Goal: Find specific page/section: Find specific page/section

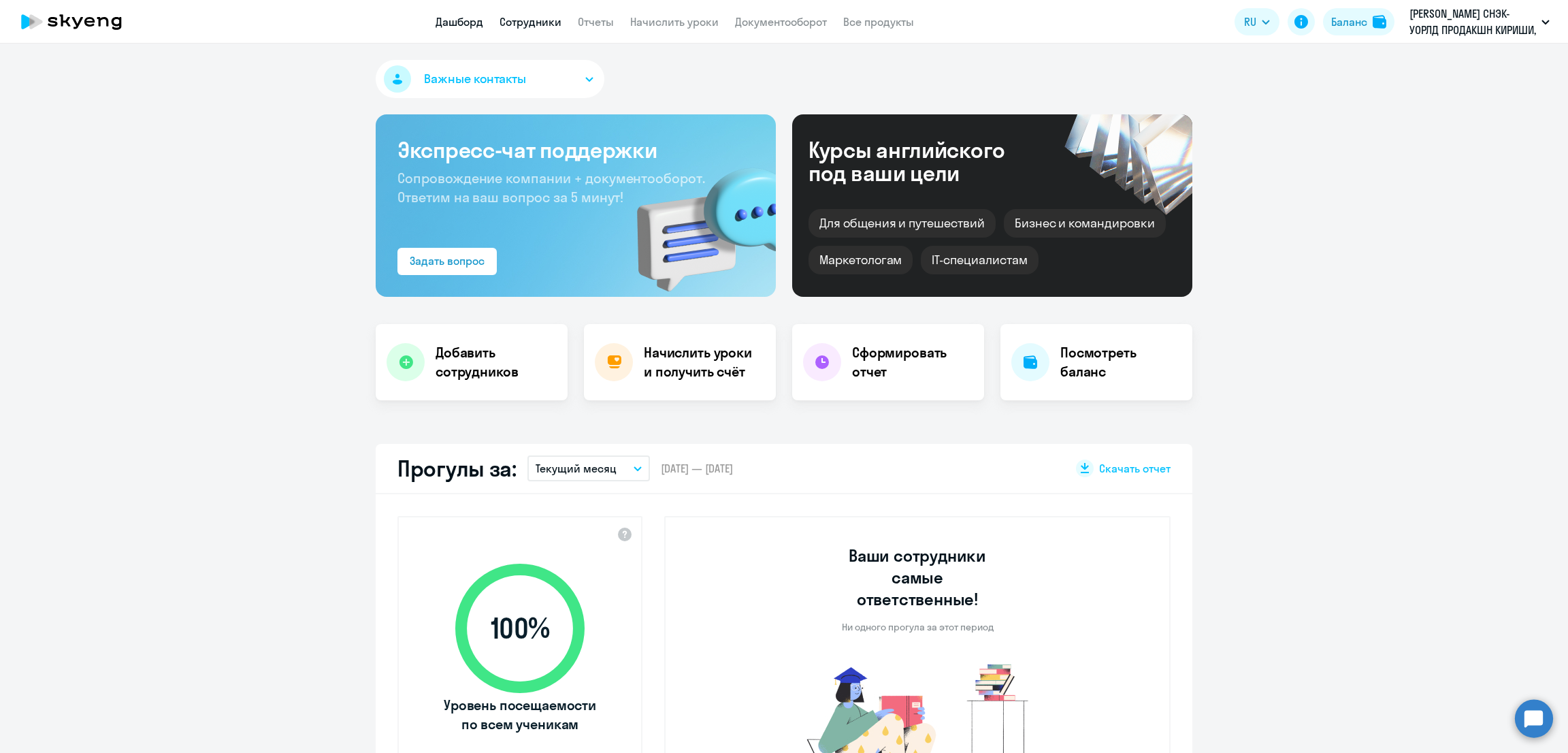
click at [516, 21] on link "Сотрудники" at bounding box center [530, 22] width 62 height 14
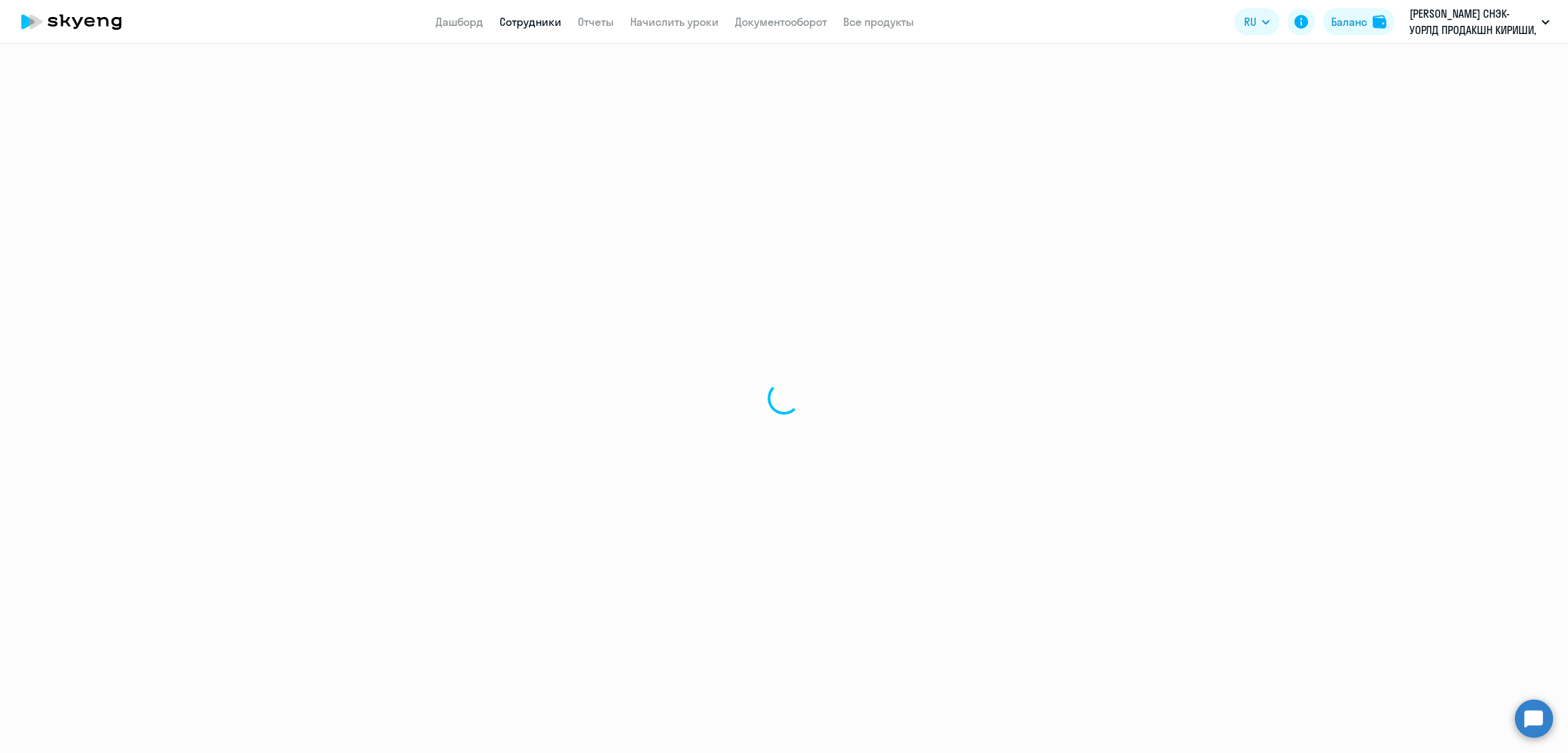
select select "30"
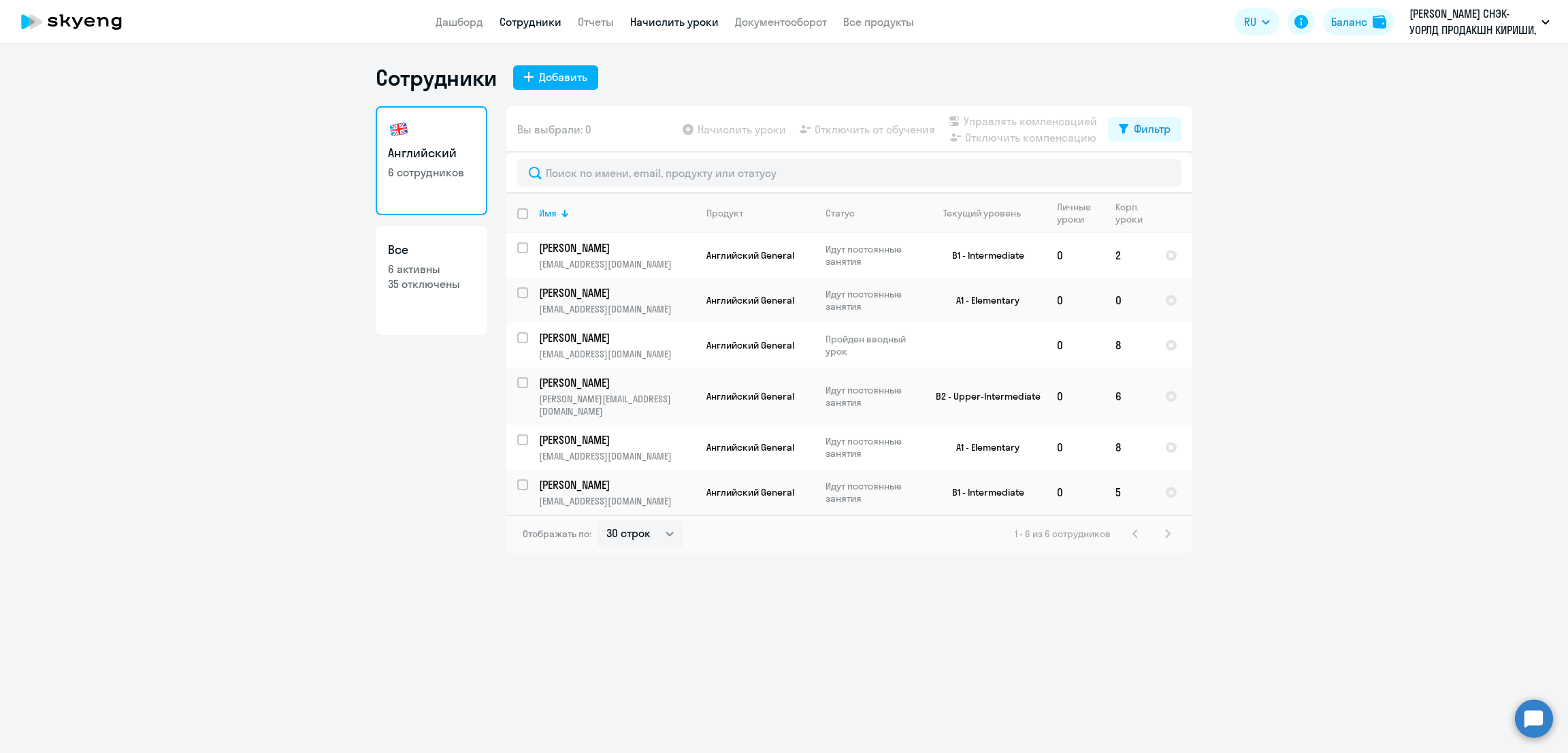
click at [662, 24] on link "Начислить уроки" at bounding box center [674, 22] width 89 height 14
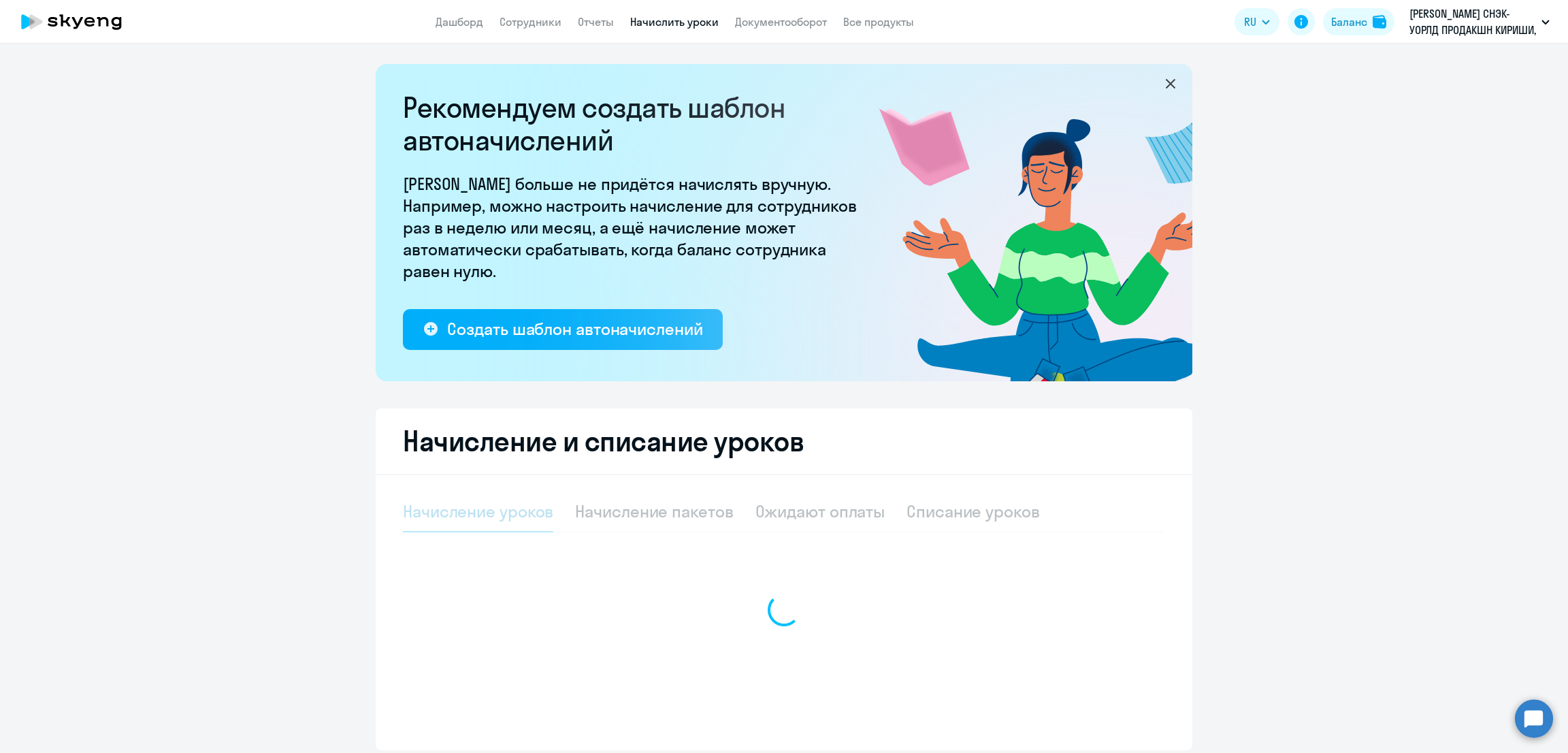
select select "10"
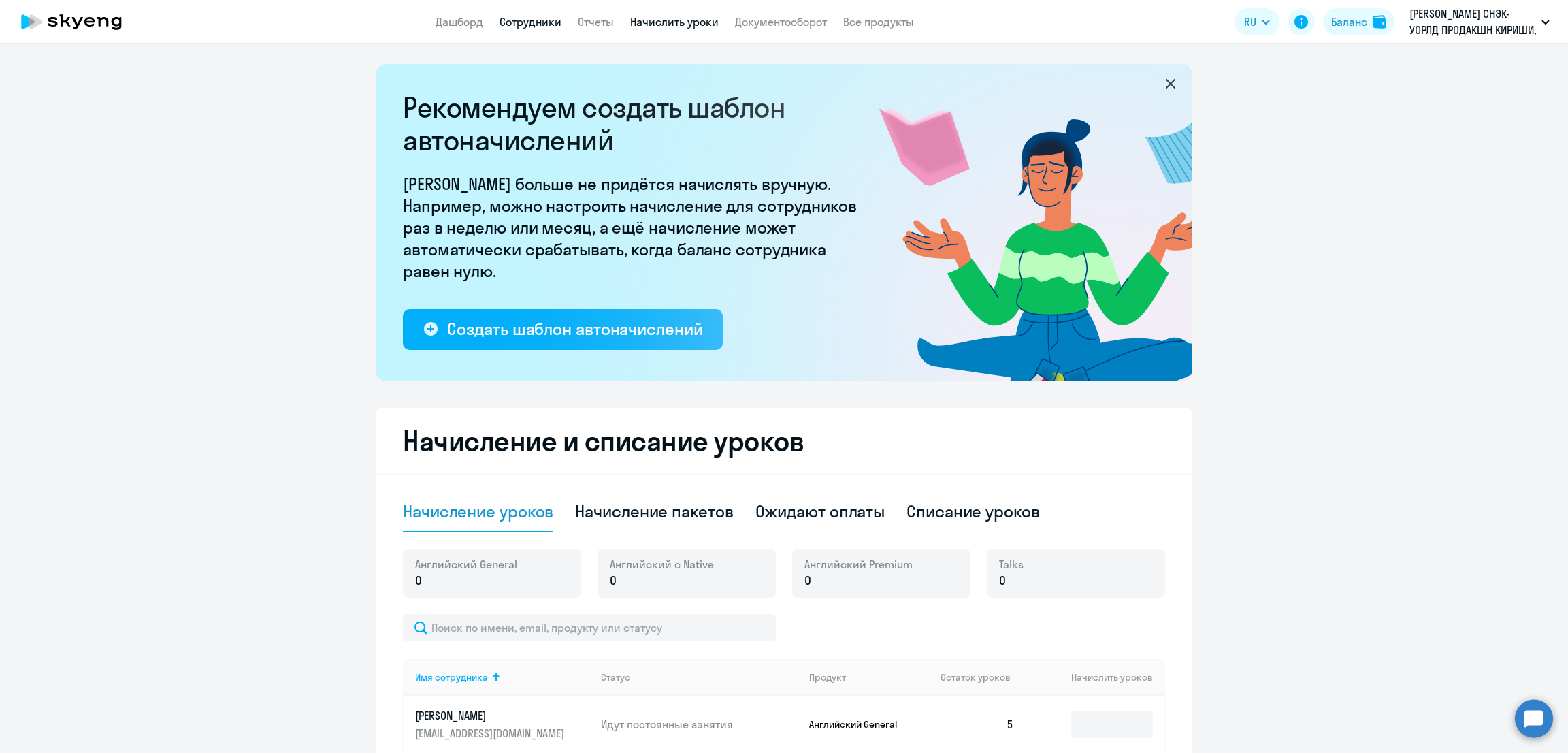
click at [530, 25] on link "Сотрудники" at bounding box center [530, 22] width 62 height 14
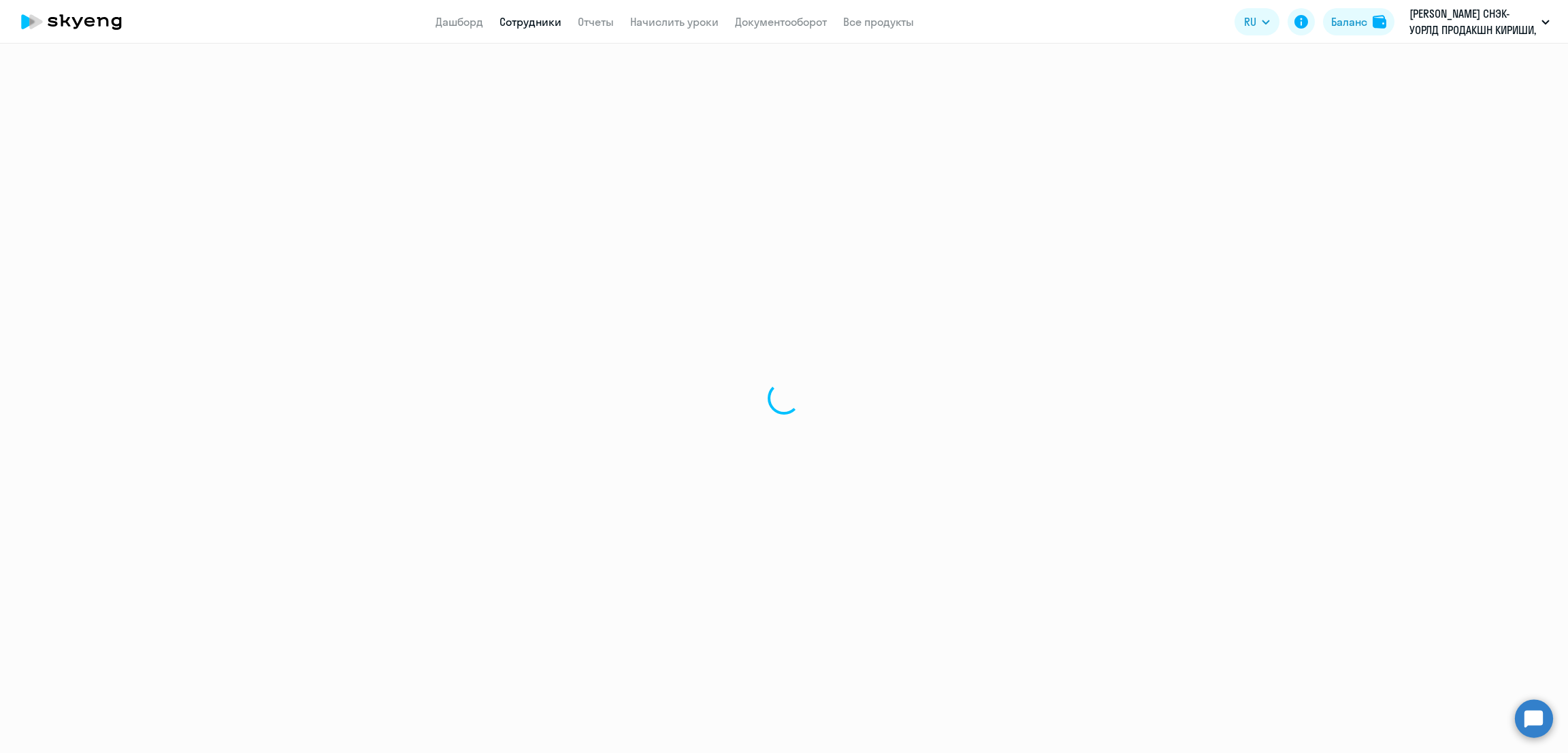
select select "30"
